Goal: Information Seeking & Learning: Compare options

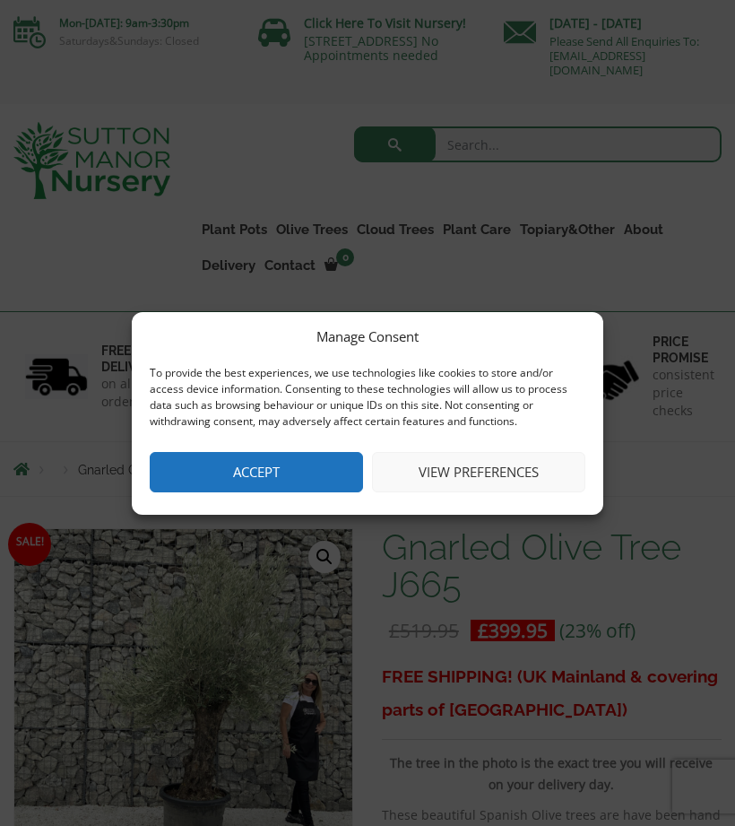
click at [321, 478] on button "Accept" at bounding box center [256, 472] width 213 height 40
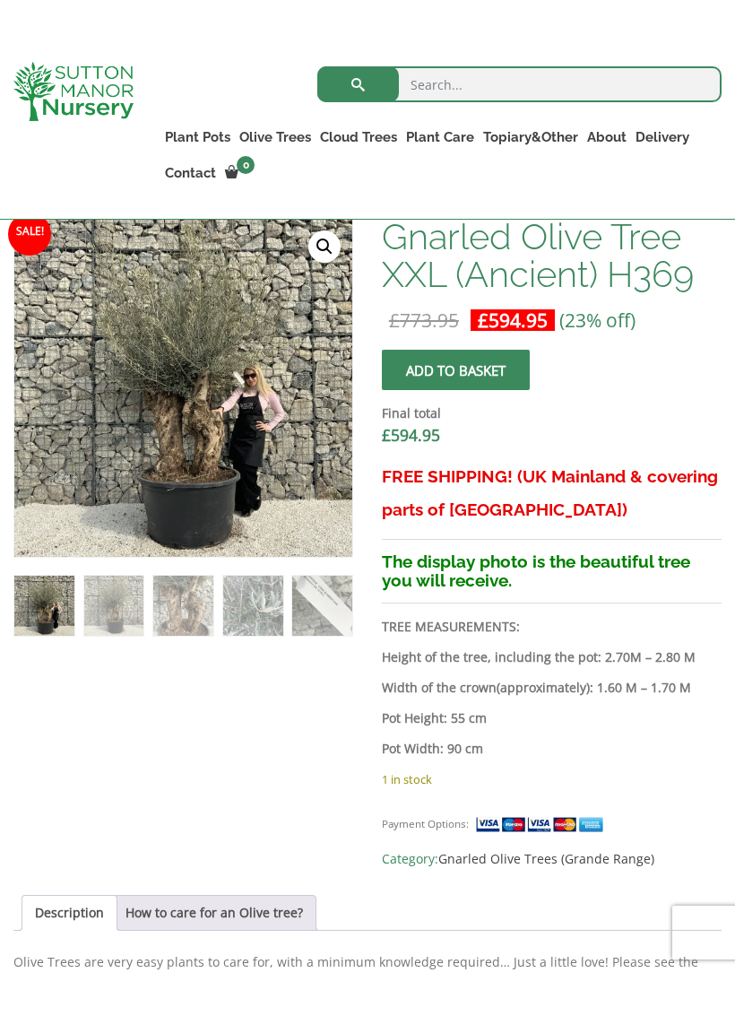
scroll to position [608, 0]
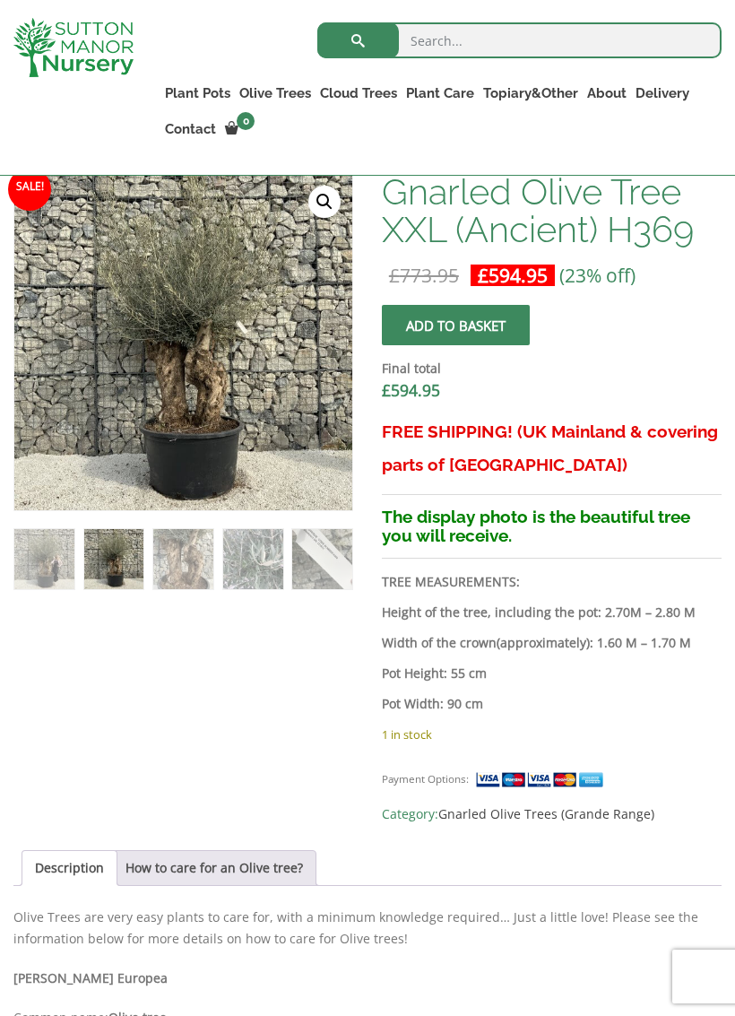
click at [64, 588] on img at bounding box center [44, 559] width 60 height 60
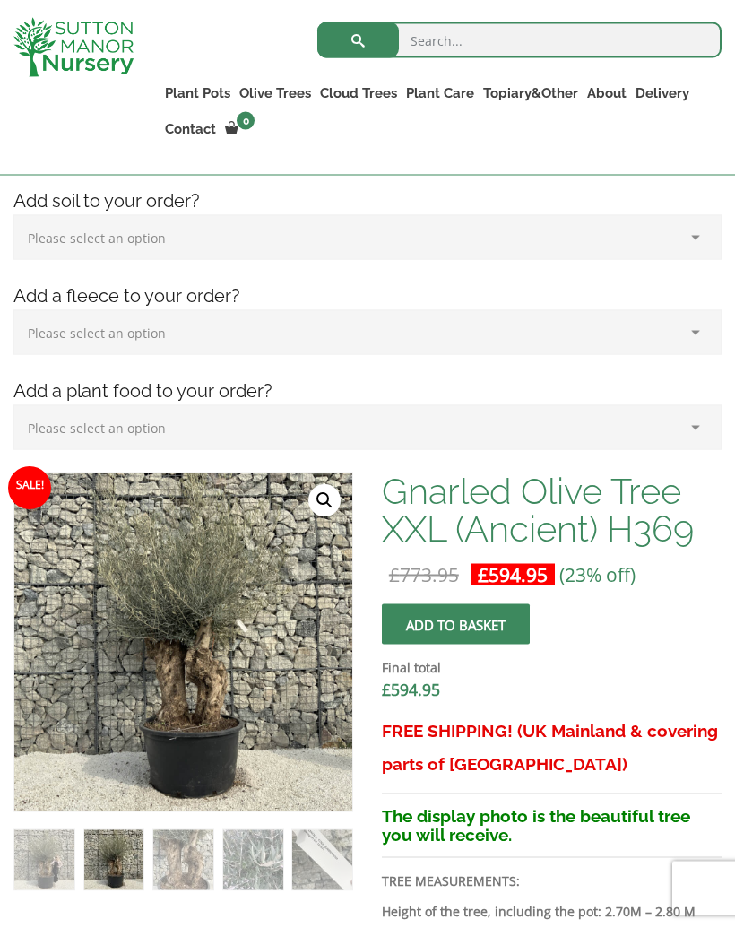
scroll to position [0, 0]
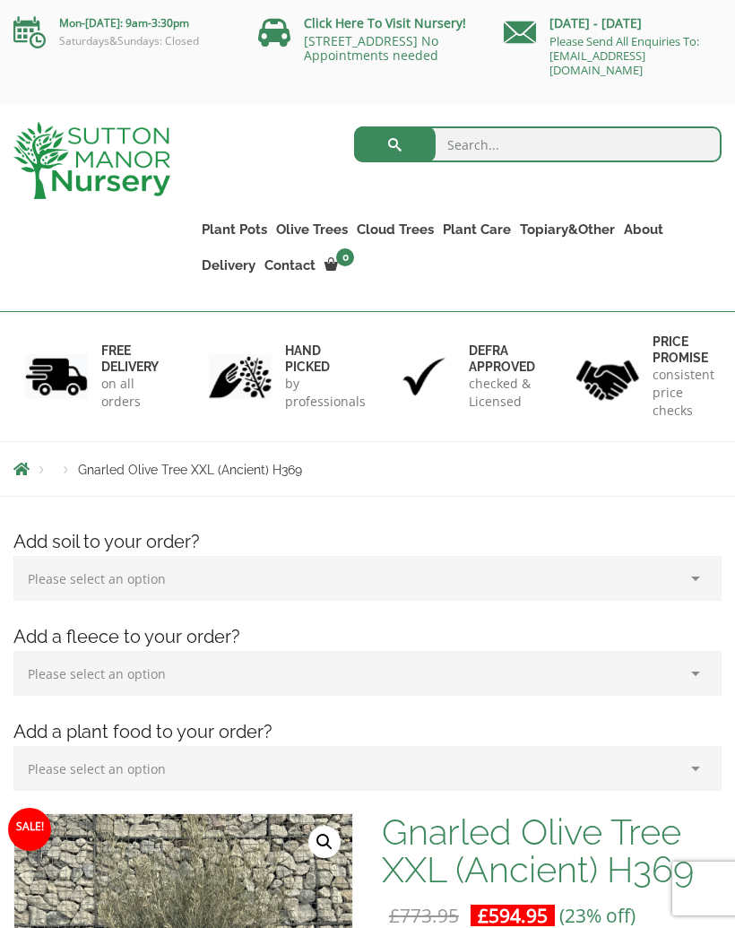
click at [0, 0] on link "Gnarled Olive Trees (Grande Range)" at bounding box center [0, 0] width 0 height 0
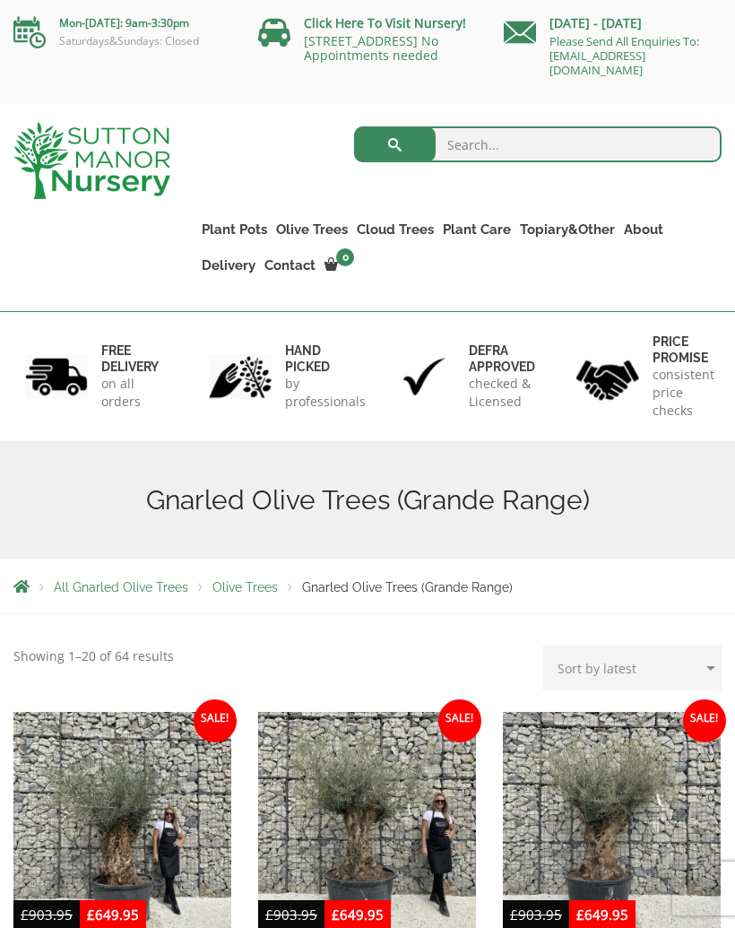
click at [0, 0] on link "Plateau Olive Trees (Mesa Range)" at bounding box center [0, 0] width 0 height 0
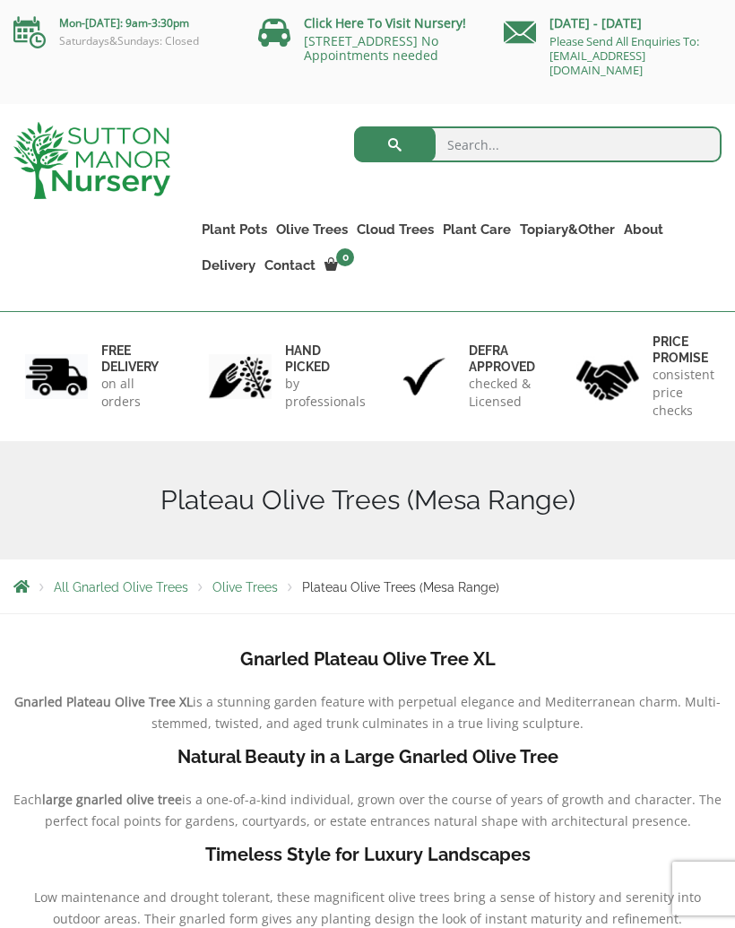
click at [0, 0] on link "Multi Stem Olives (Arcadia Range)" at bounding box center [0, 0] width 0 height 0
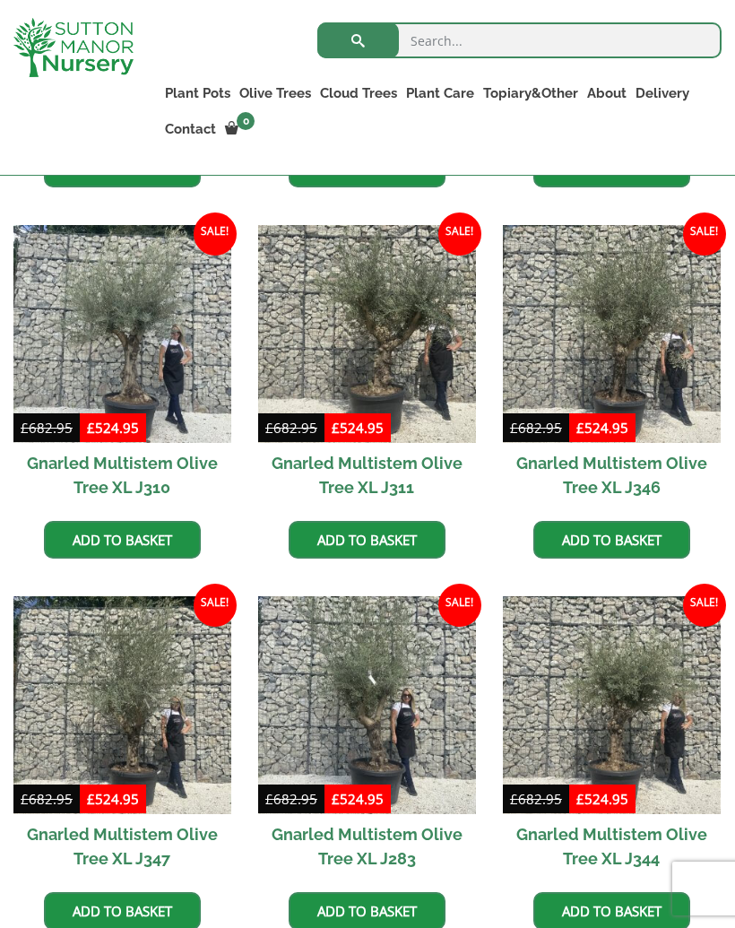
scroll to position [1135, 0]
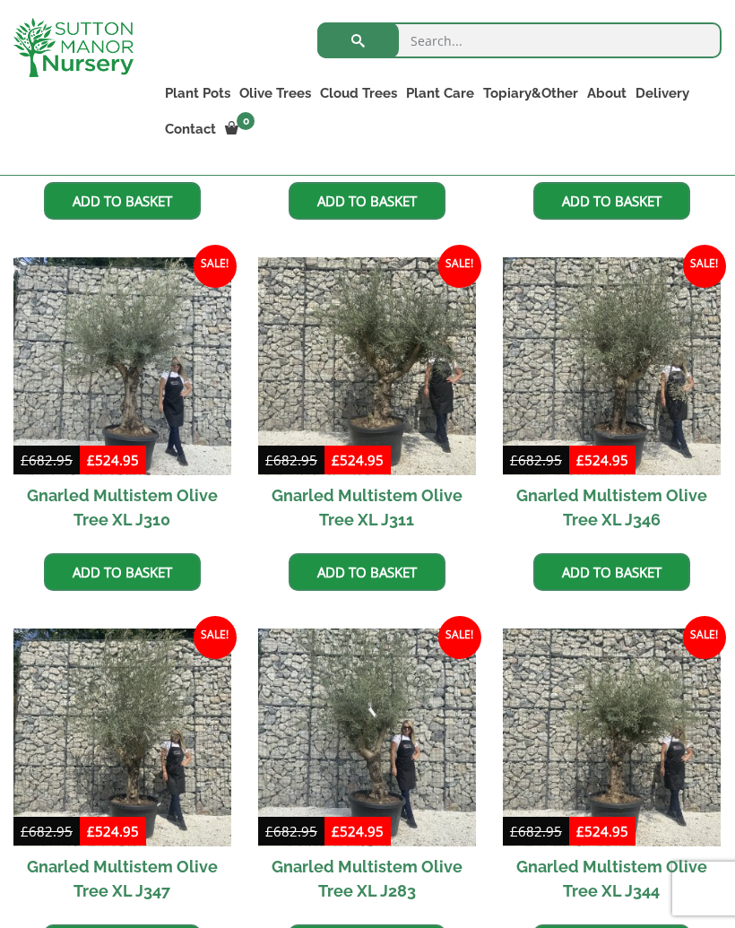
click at [408, 385] on img at bounding box center [367, 366] width 218 height 218
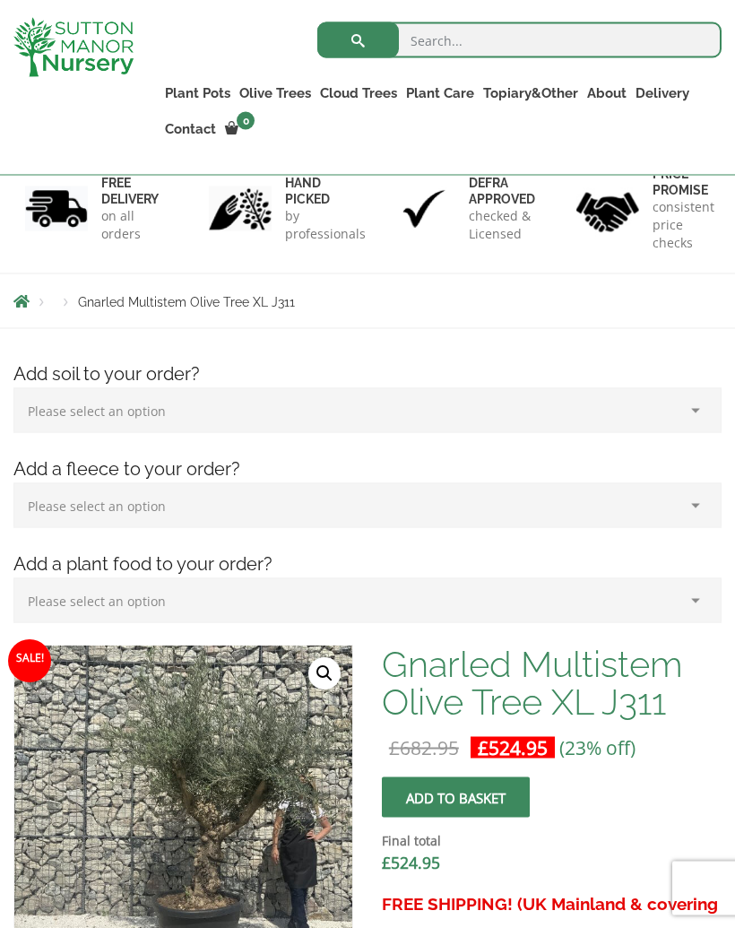
scroll to position [125, 0]
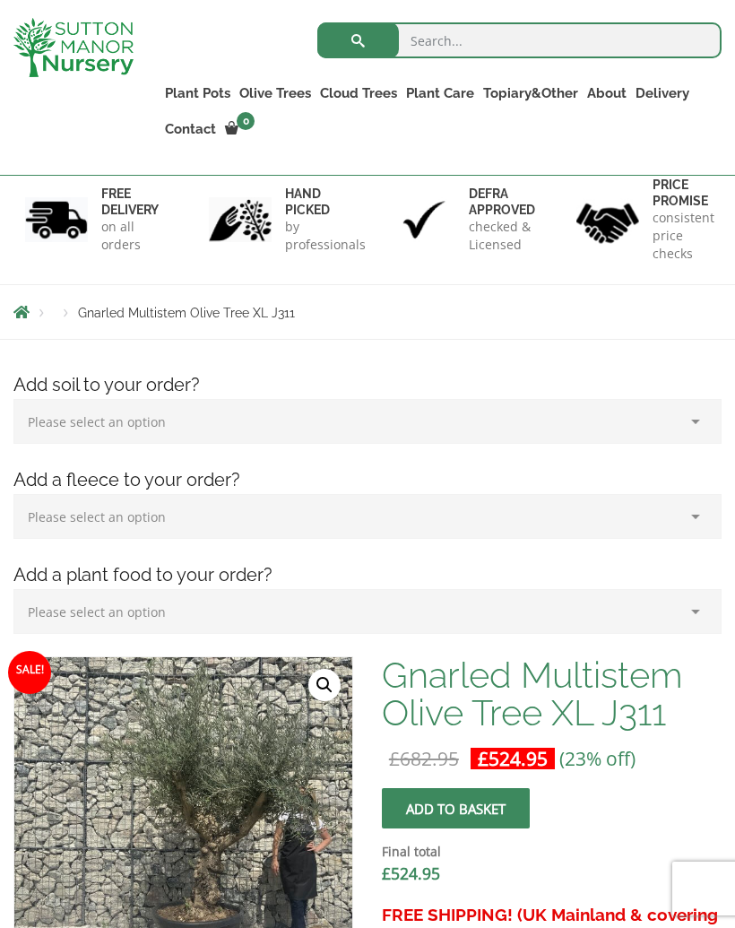
click at [690, 422] on select "Please select an option (x1) 75L Bag (£34.99) (x2) 75L Bag (£69.98) (x3) 75L Ba…" at bounding box center [367, 421] width 708 height 45
click at [688, 521] on select "Please select an option (x1) Horticultural Fleece (£24.95)" at bounding box center [367, 516] width 708 height 45
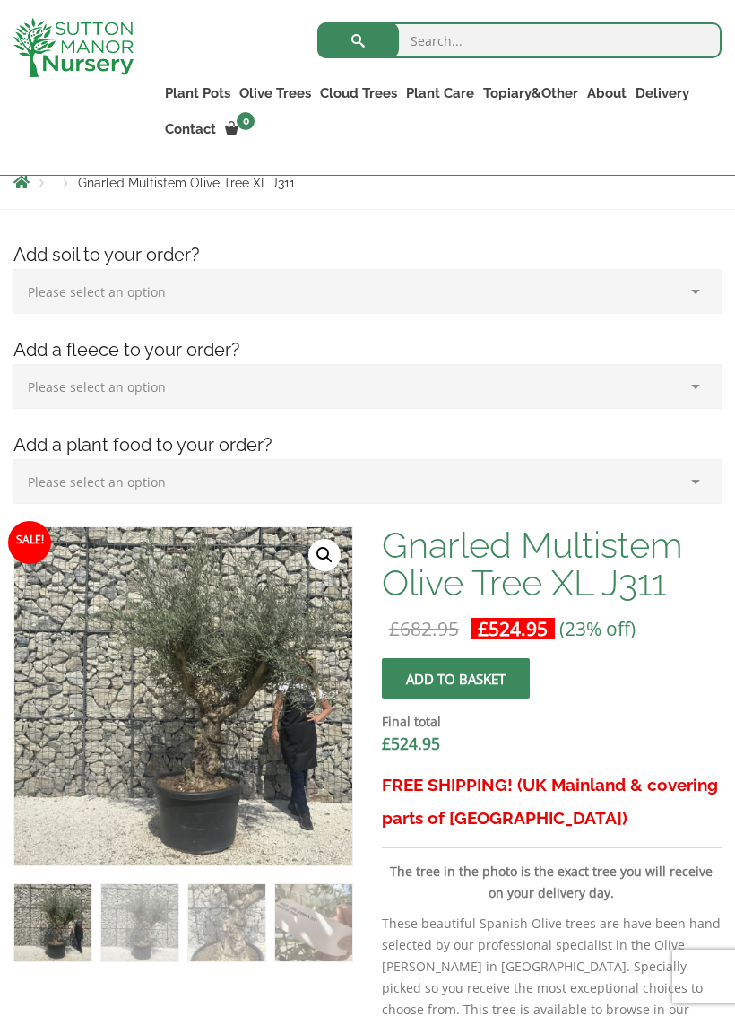
scroll to position [258, 0]
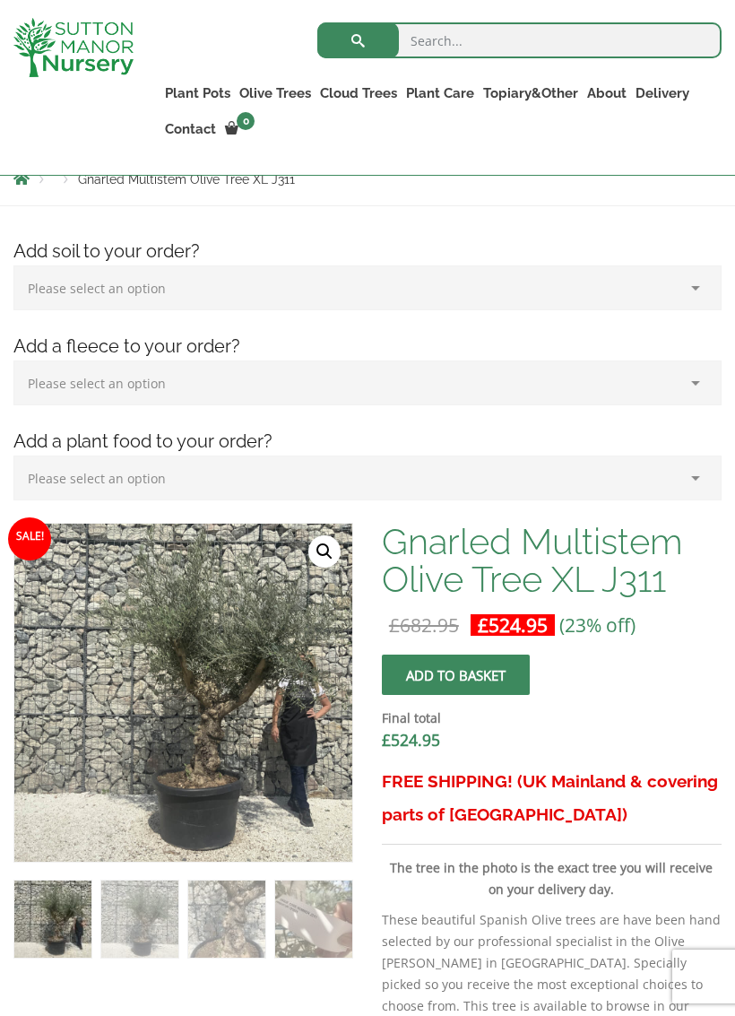
click at [690, 485] on select "Please select an option (x1) Plant Food (£19.99) (x2) Plant Food (£39.98)" at bounding box center [367, 477] width 708 height 45
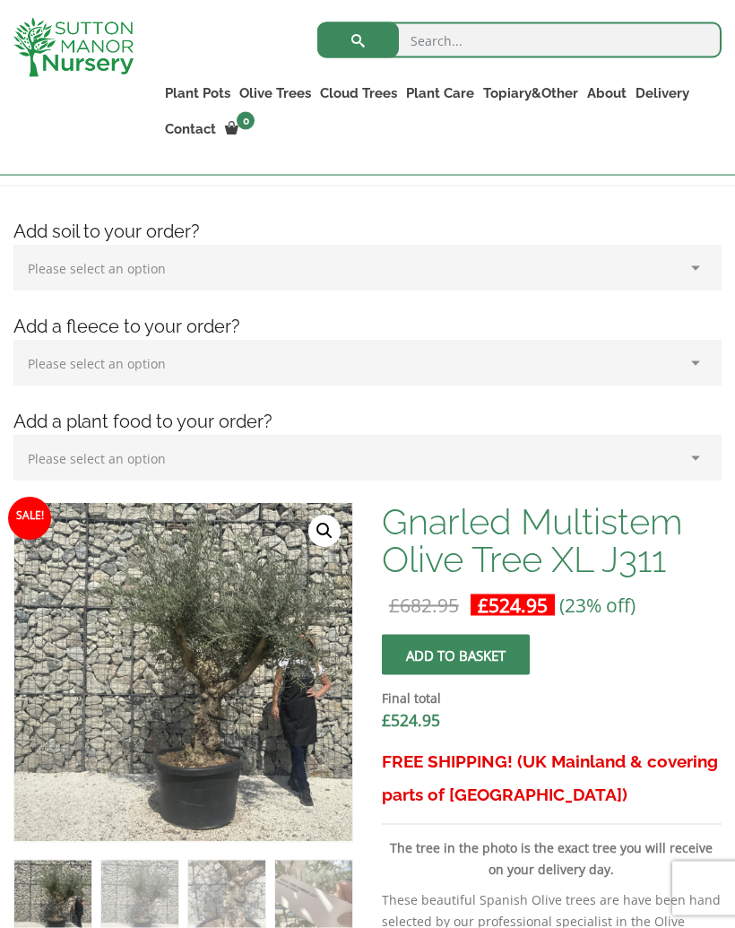
scroll to position [0, 0]
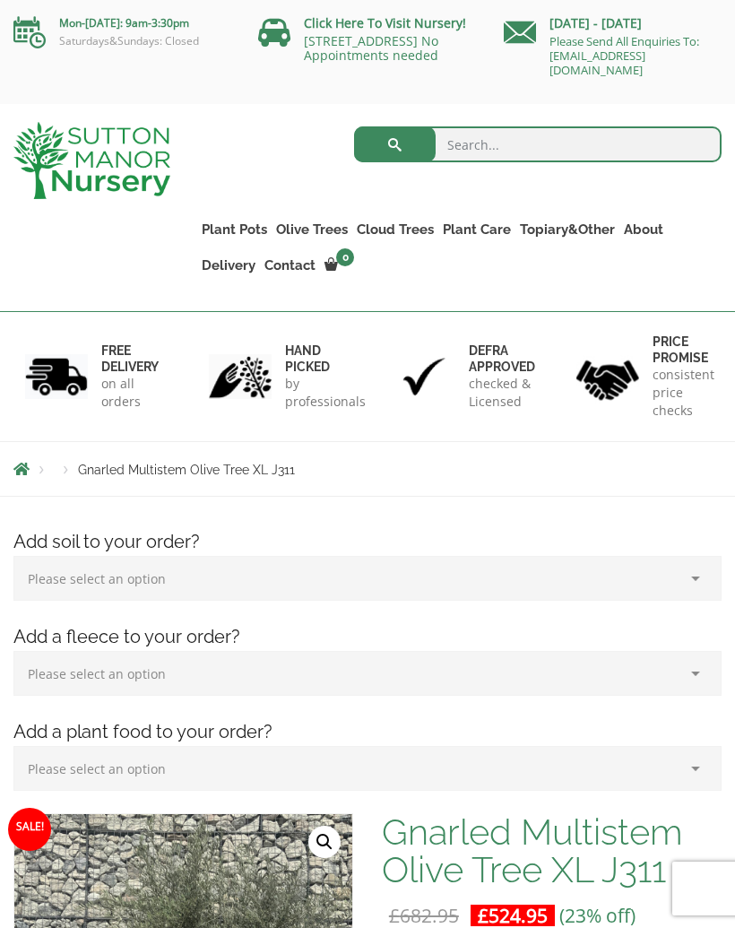
click at [0, 0] on link "Gnarled Olive Trees (Bella Range)" at bounding box center [0, 0] width 0 height 0
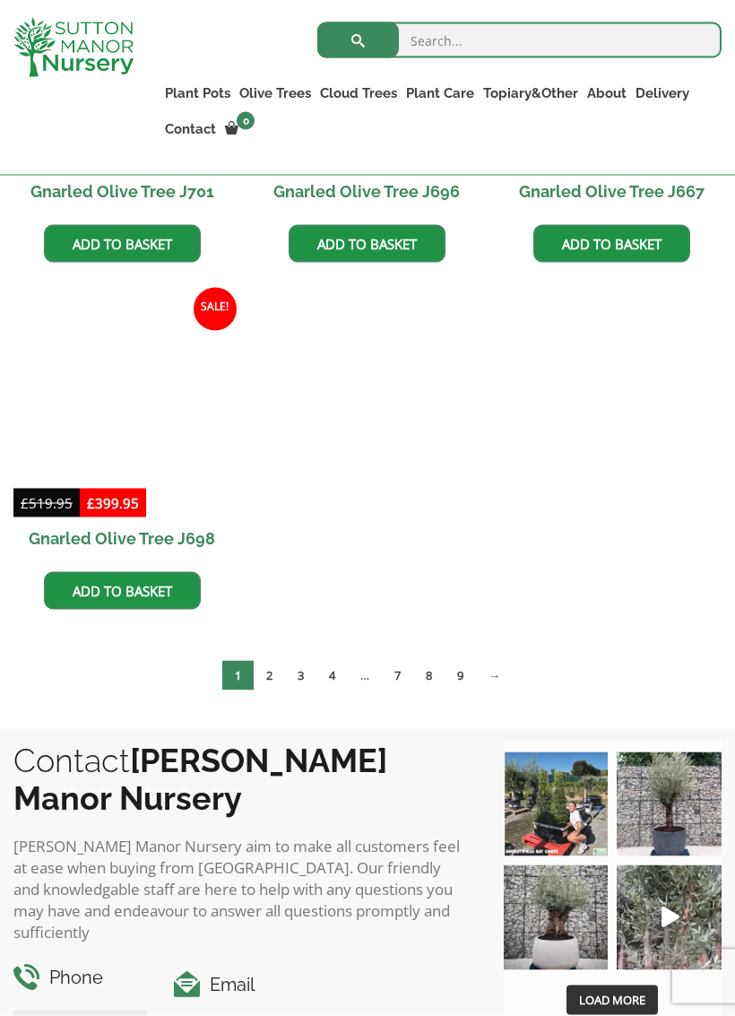
scroll to position [742, 0]
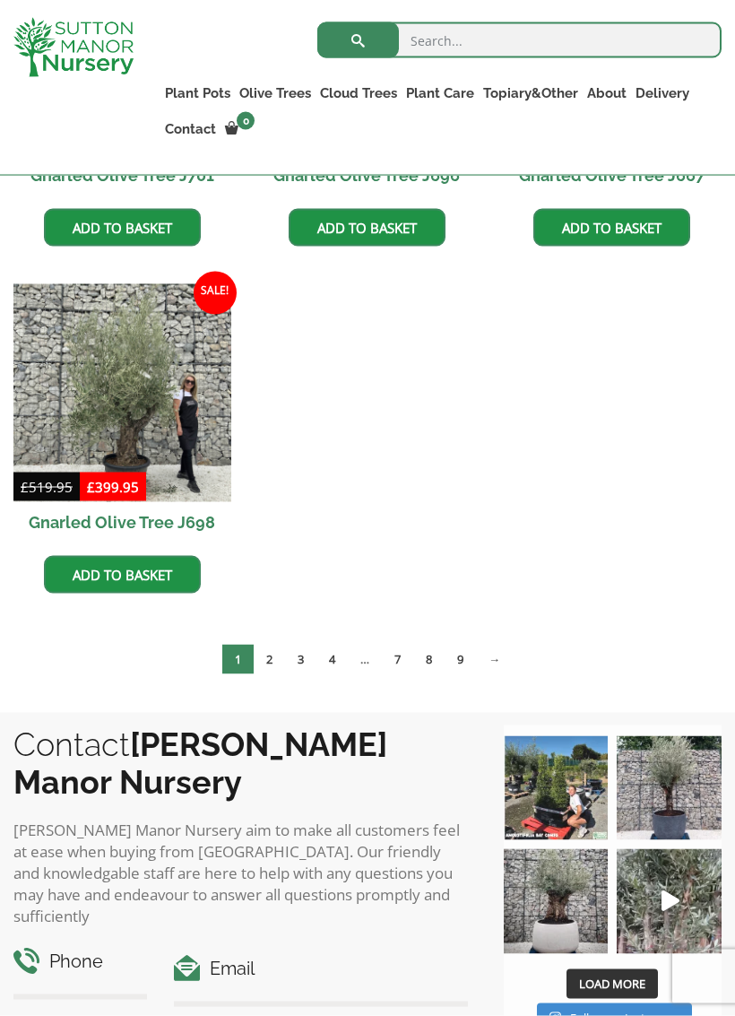
click at [272, 665] on link "2" at bounding box center [269, 659] width 31 height 30
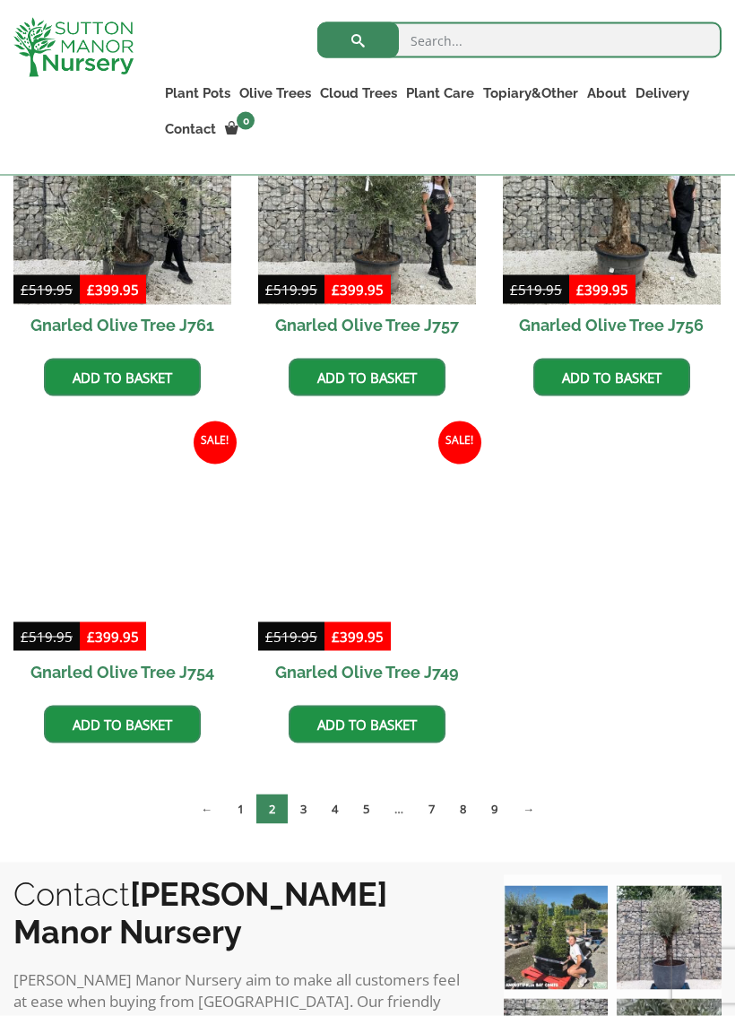
scroll to position [596, 0]
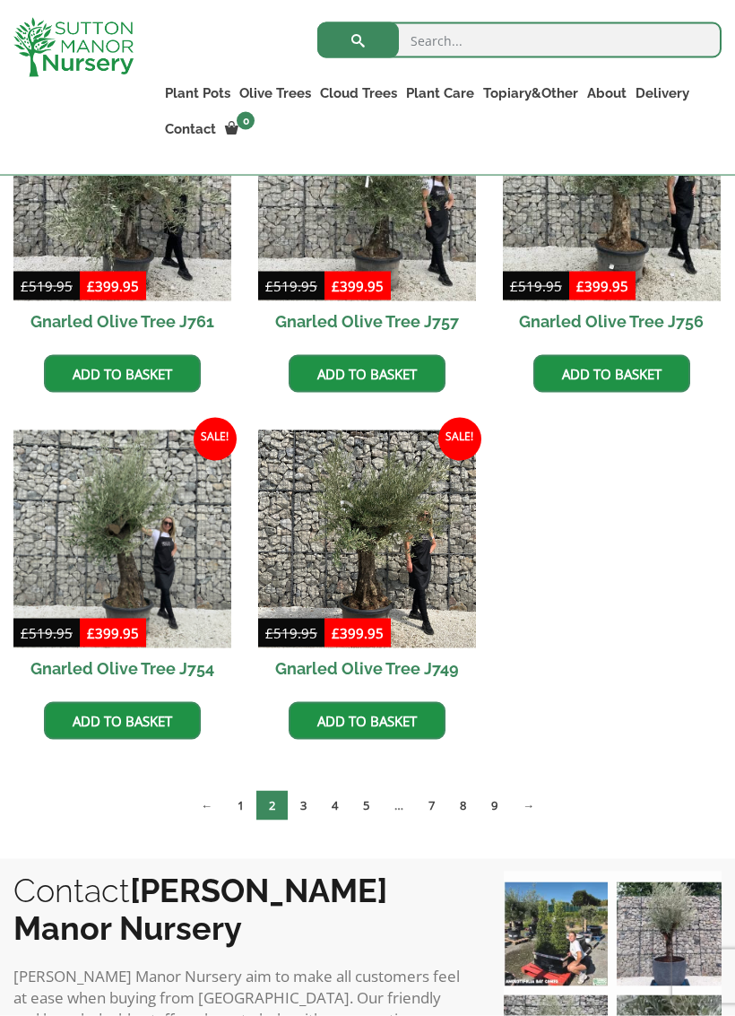
click at [305, 810] on link "3" at bounding box center [303, 806] width 31 height 30
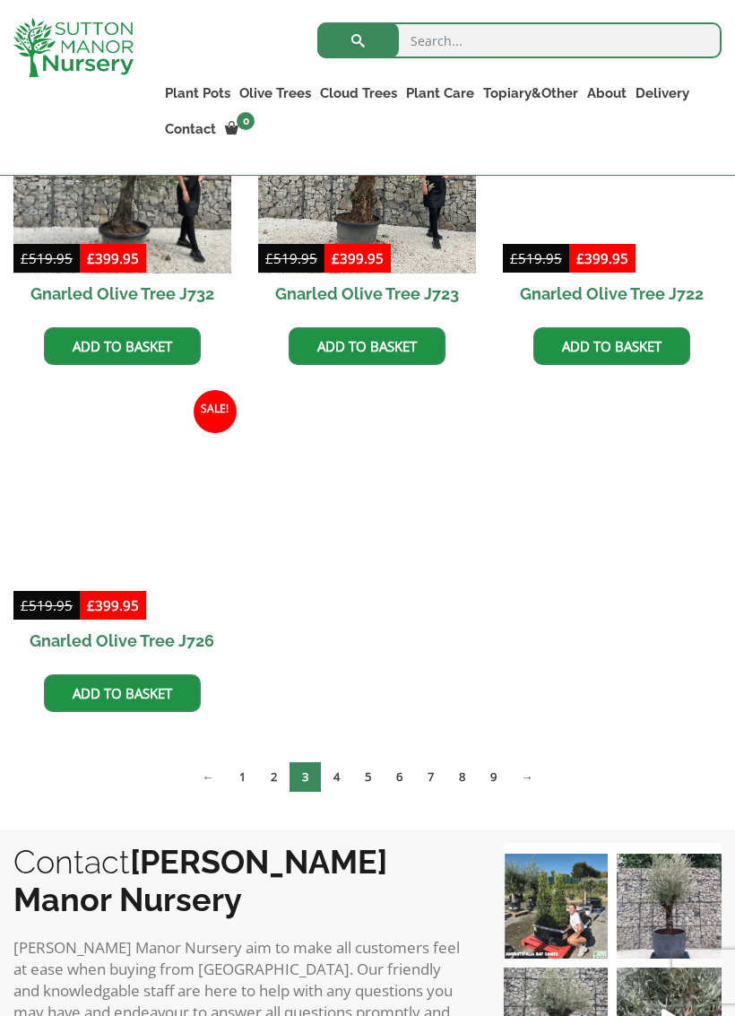
scroll to position [994, 0]
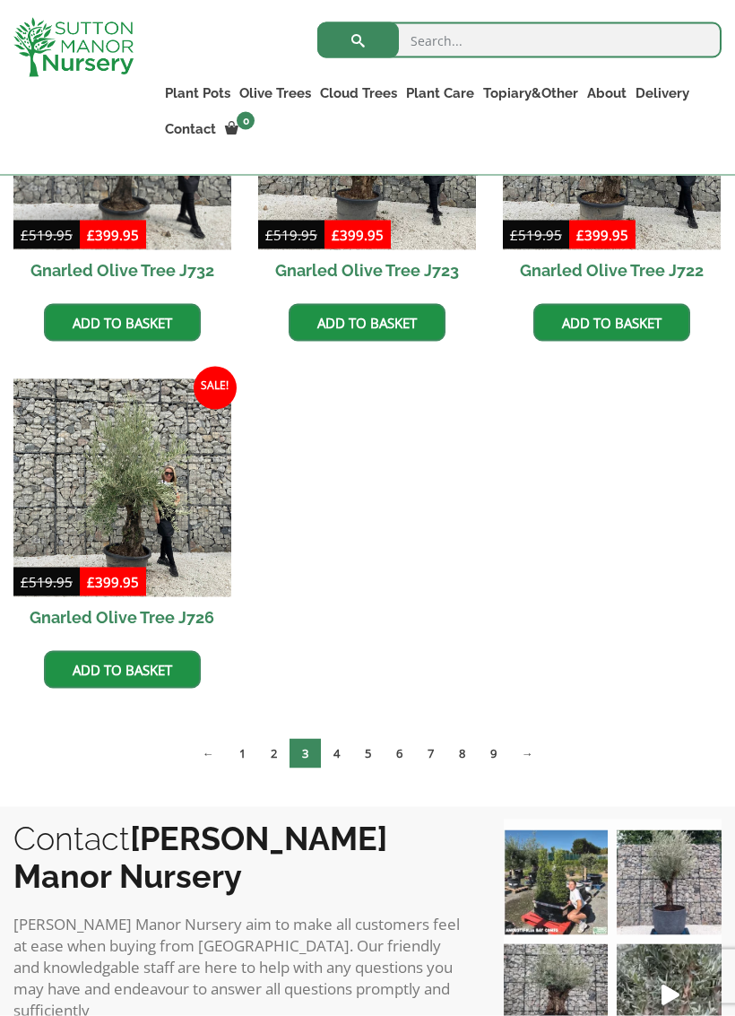
click at [342, 756] on link "4" at bounding box center [336, 754] width 31 height 30
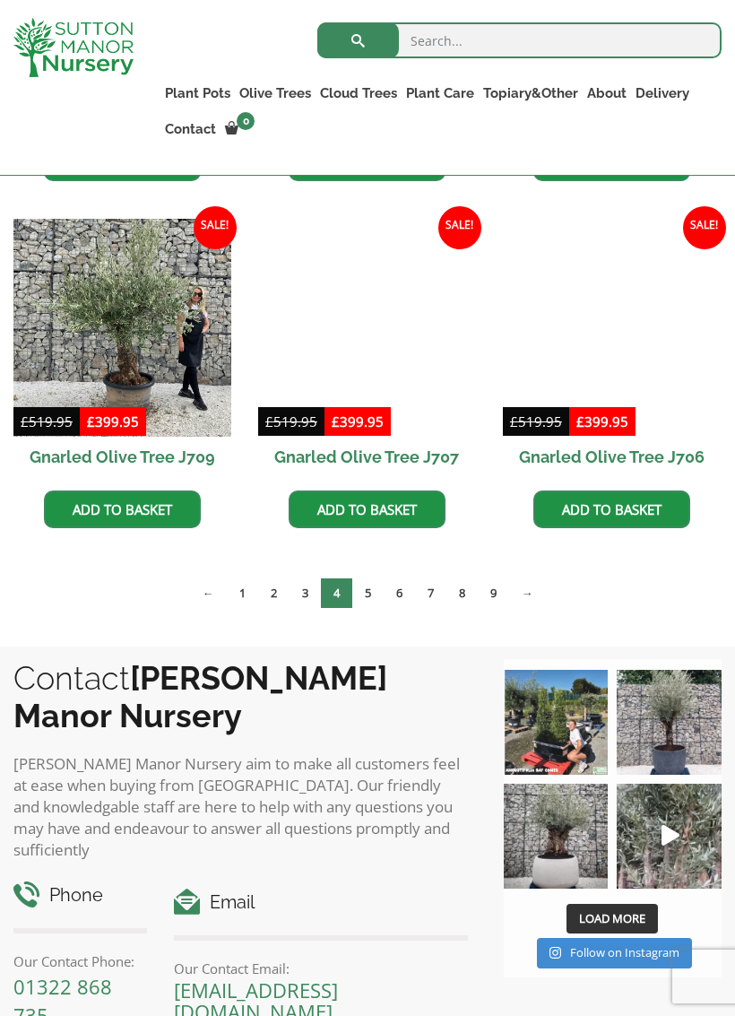
scroll to position [1155, 0]
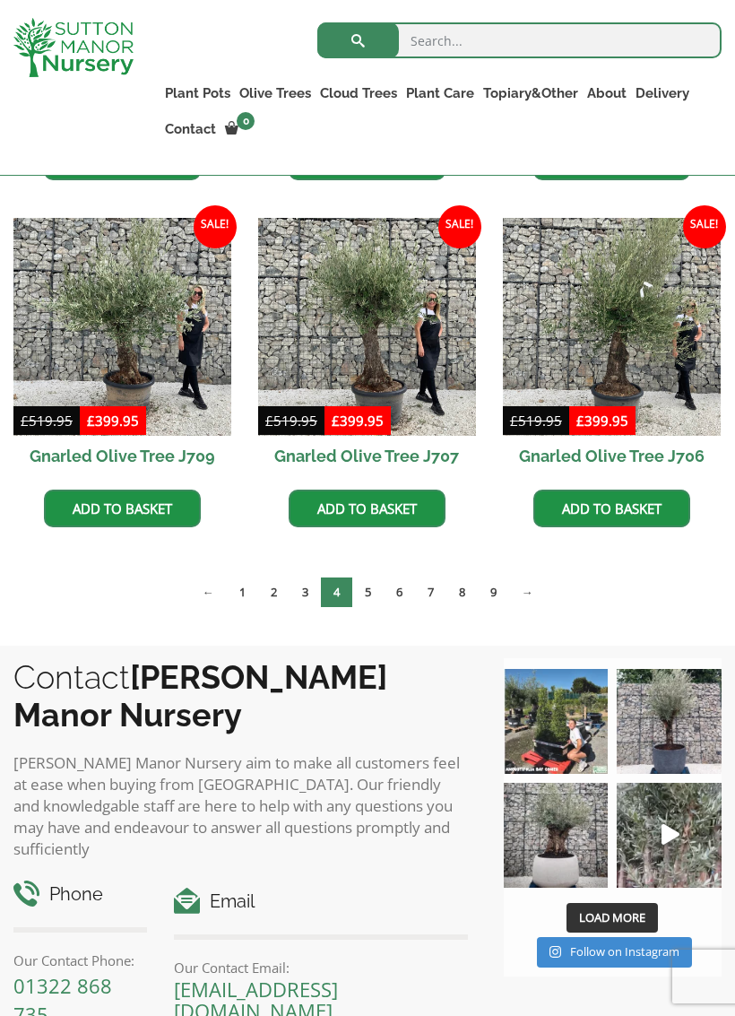
click at [377, 598] on link "5" at bounding box center [367, 592] width 31 height 30
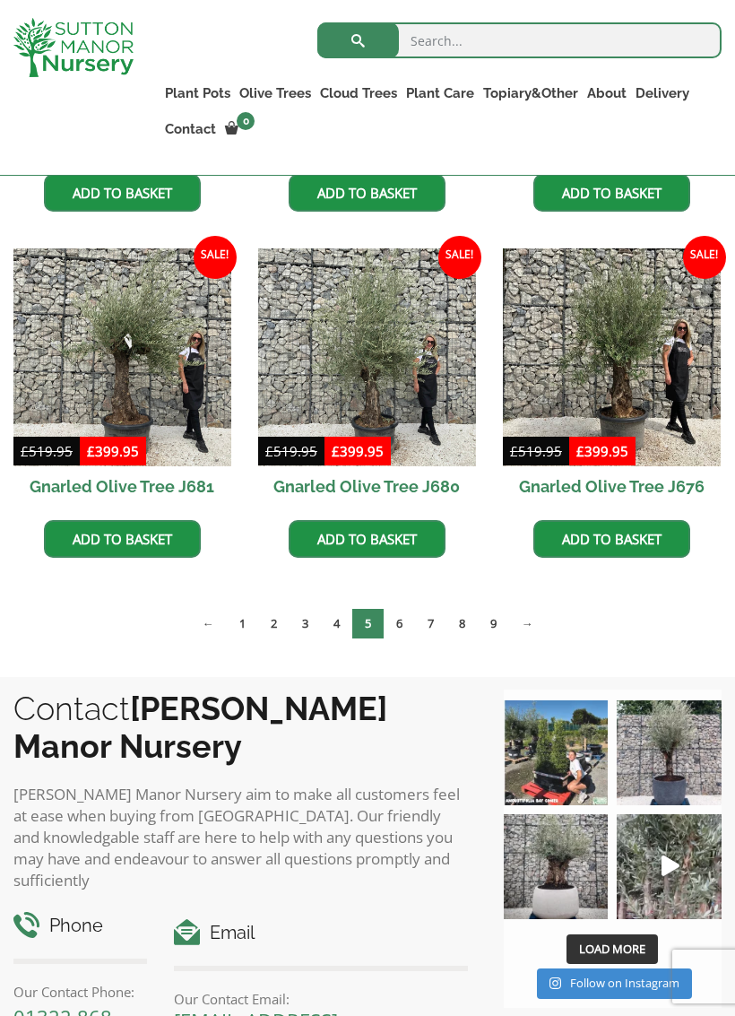
scroll to position [1475, 0]
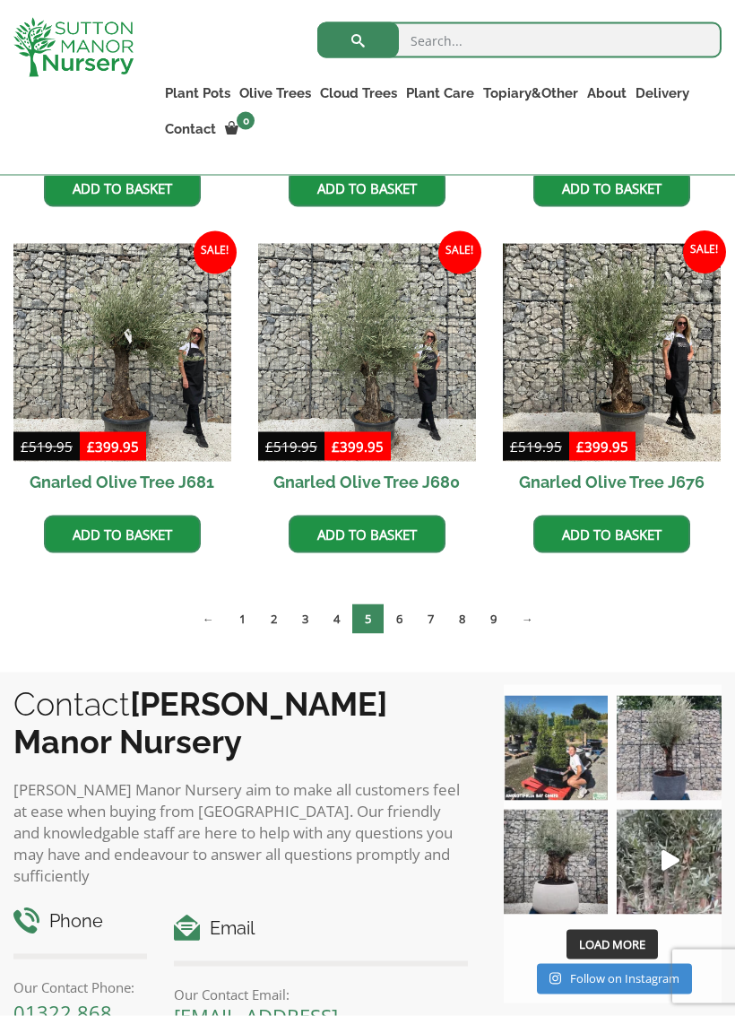
click at [497, 628] on link "9" at bounding box center [493, 619] width 31 height 30
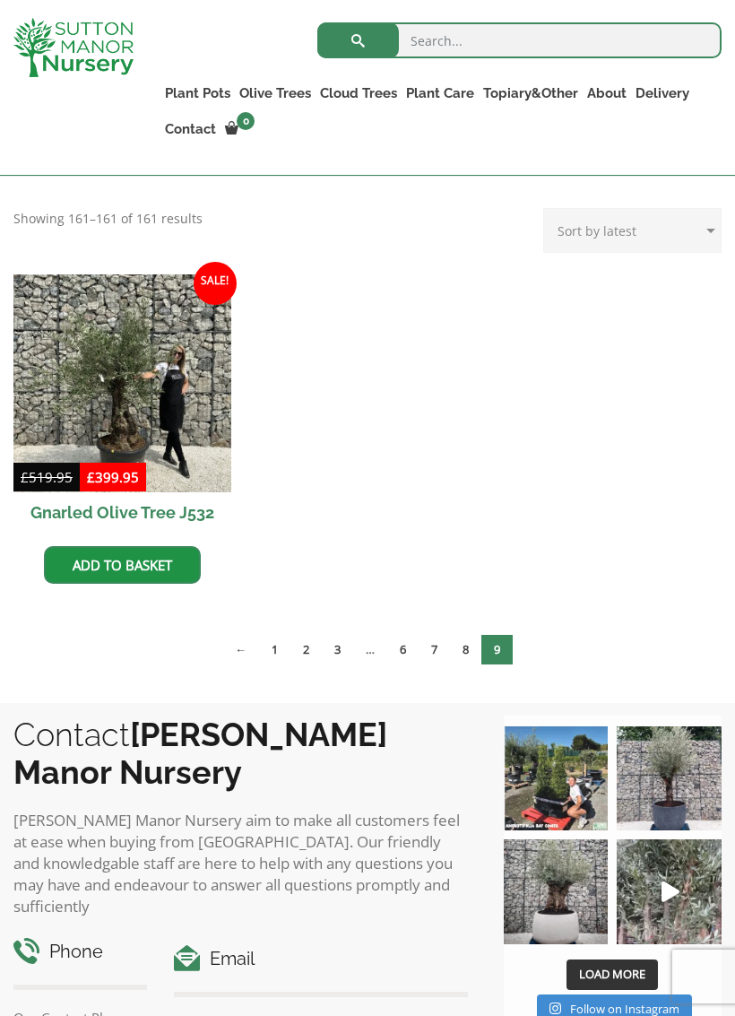
scroll to position [420, 0]
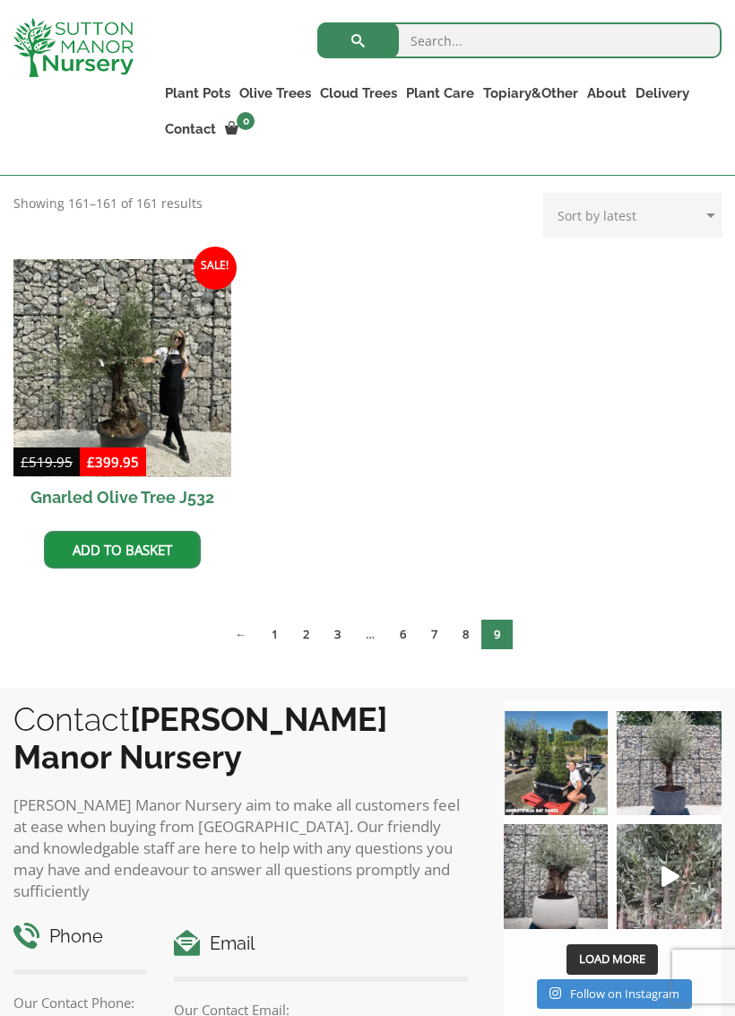
click at [464, 640] on link "8" at bounding box center [465, 634] width 31 height 30
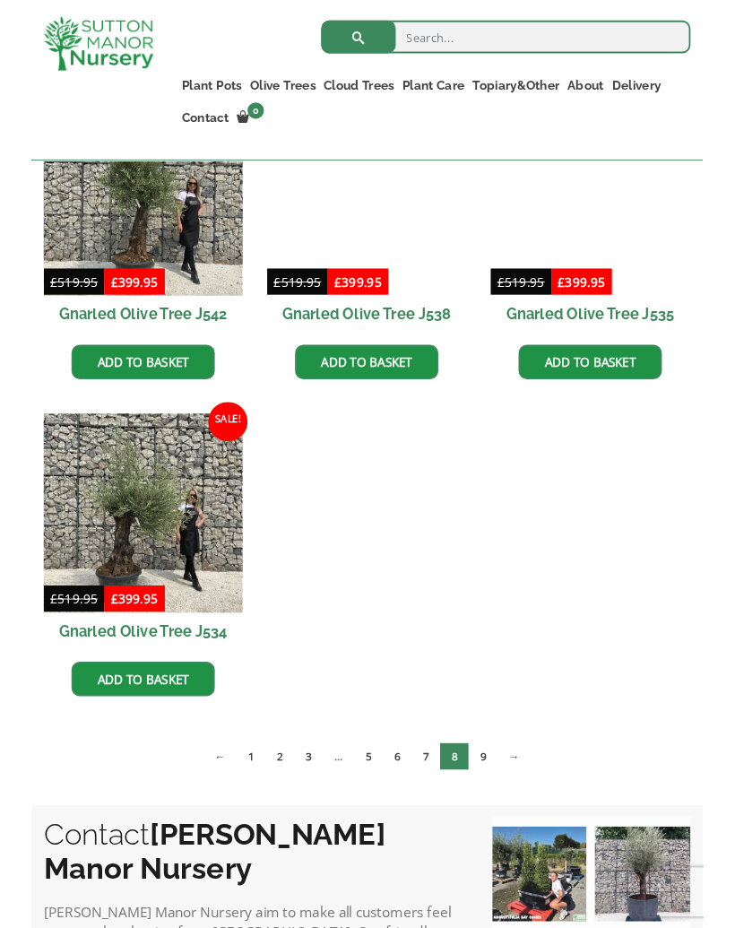
scroll to position [1958, 0]
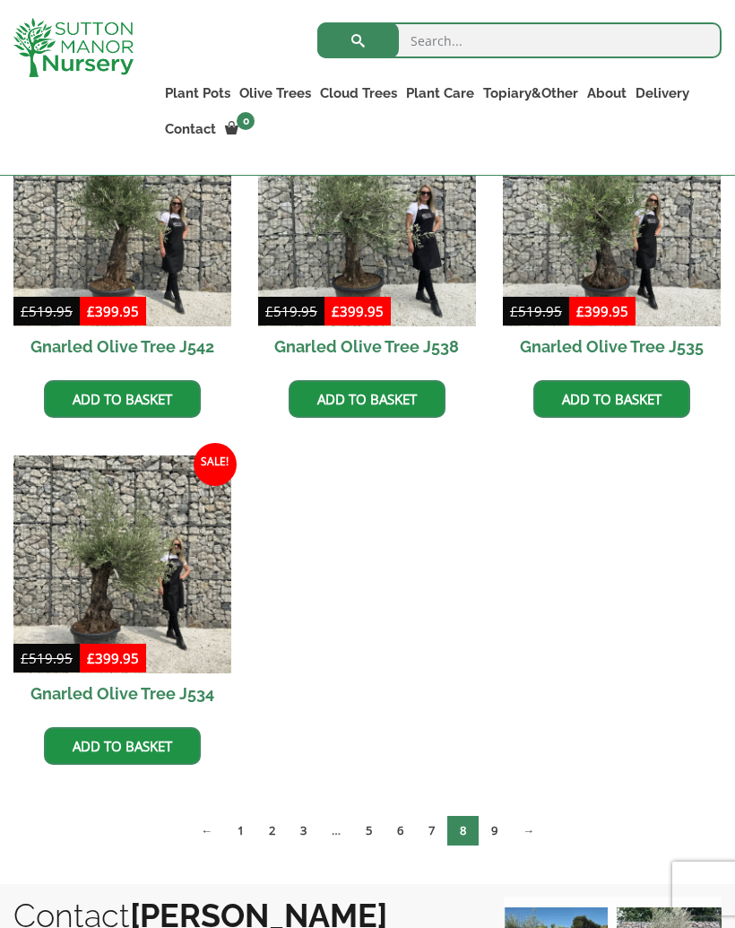
click at [435, 837] on link "7" at bounding box center [431, 831] width 31 height 30
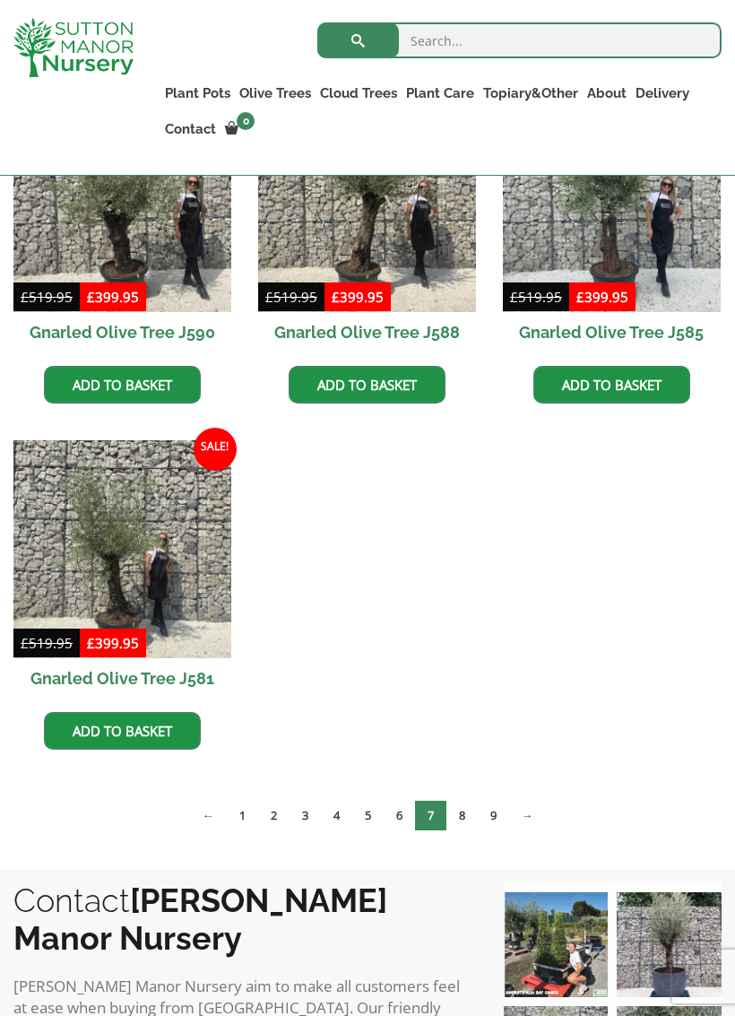
scroll to position [1293, 0]
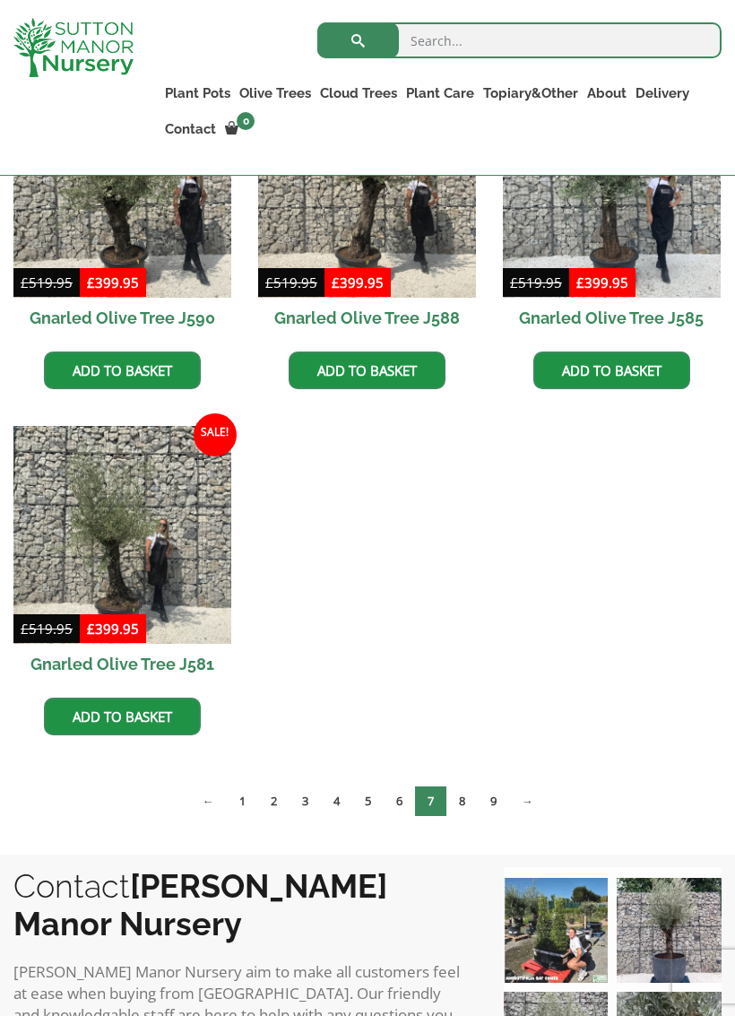
click at [399, 808] on link "6" at bounding box center [399, 801] width 31 height 30
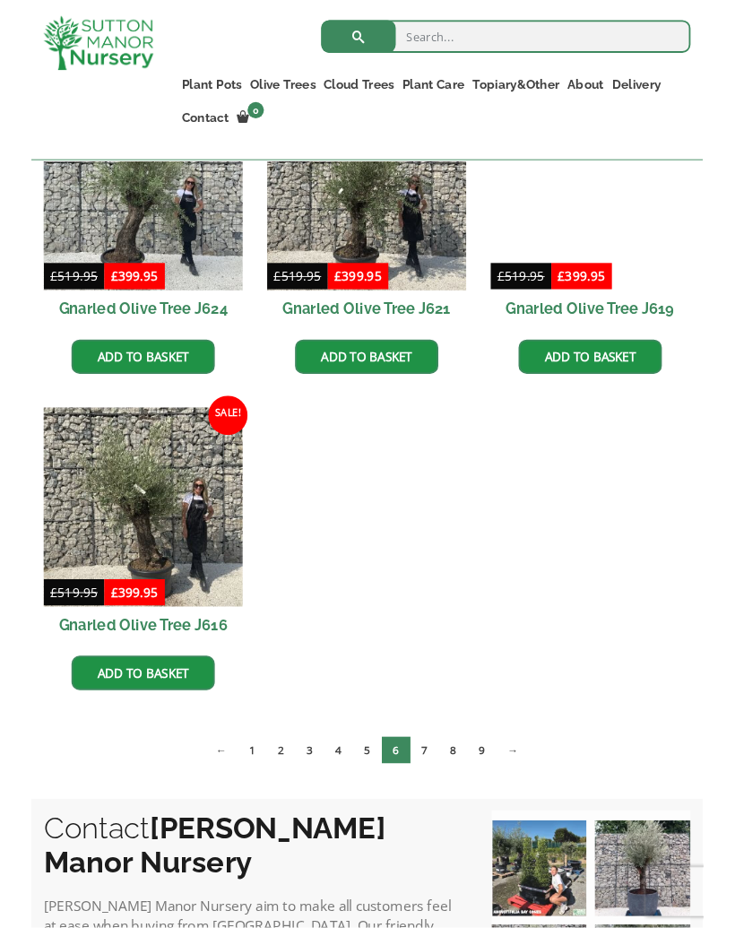
scroll to position [1274, 0]
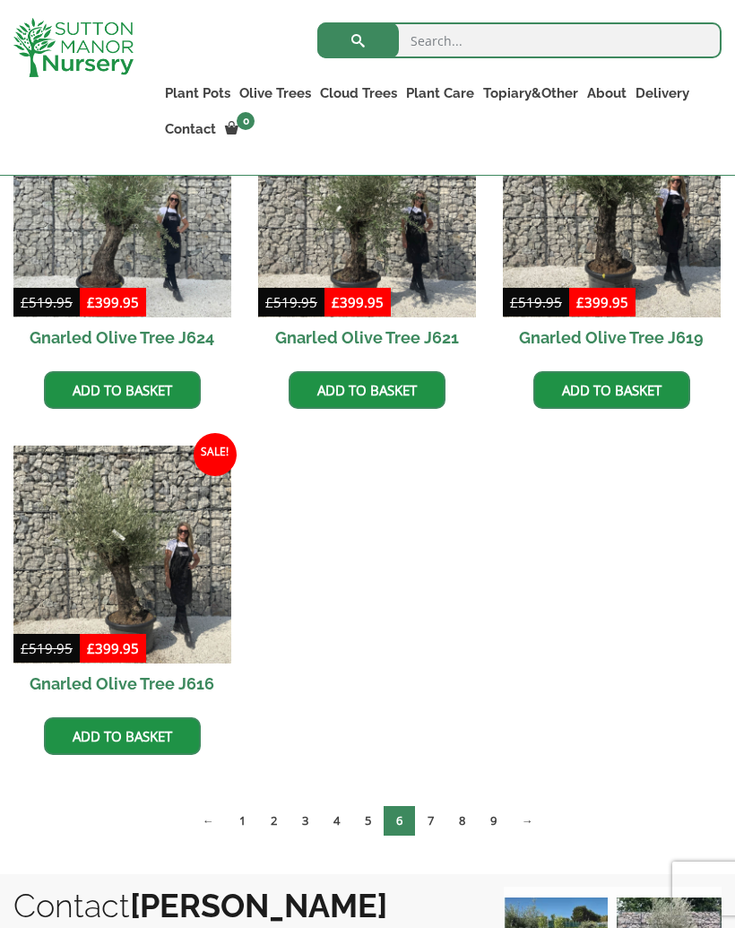
click at [368, 824] on link "5" at bounding box center [367, 821] width 31 height 30
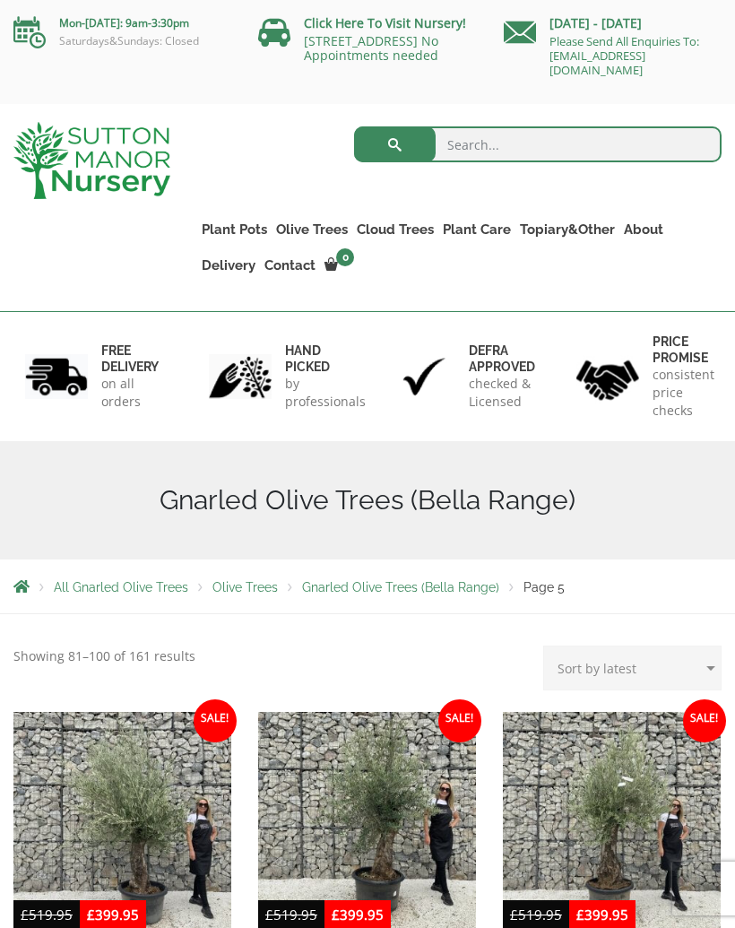
click at [632, 290] on ul "Plant Pots Resin Bonded Pots The Amalfi Pots The Milan Pots The Capri Pots The …" at bounding box center [459, 234] width 524 height 117
click at [0, 0] on link "Potting Service" at bounding box center [0, 0] width 0 height 0
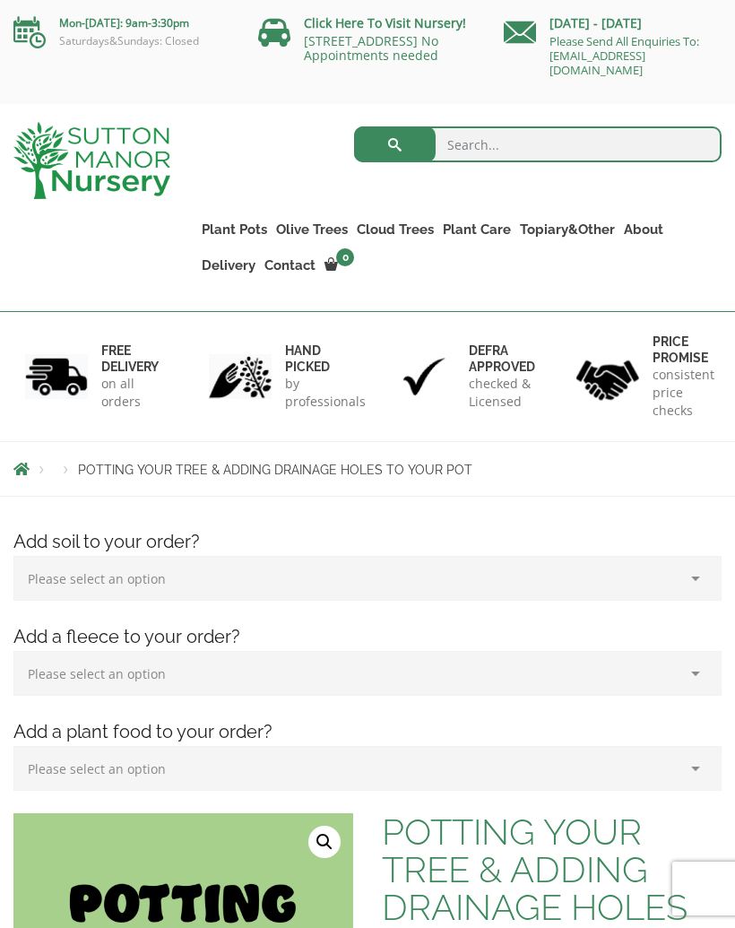
click at [0, 0] on link "Care Packages" at bounding box center [0, 0] width 0 height 0
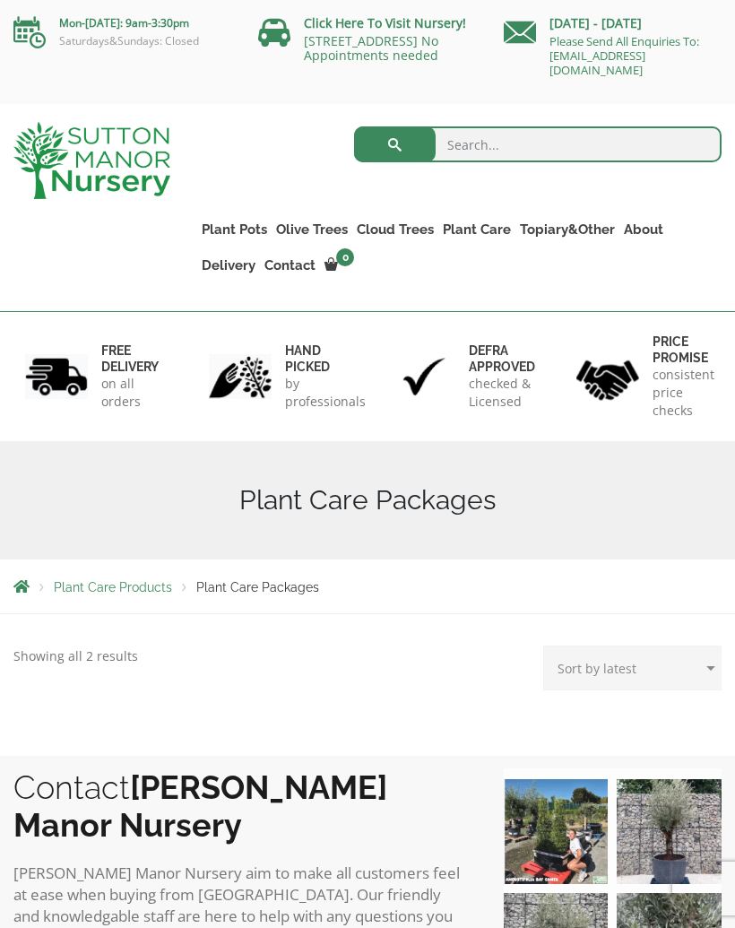
click at [0, 0] on link "Soil" at bounding box center [0, 0] width 0 height 0
